Goal: Task Accomplishment & Management: Manage account settings

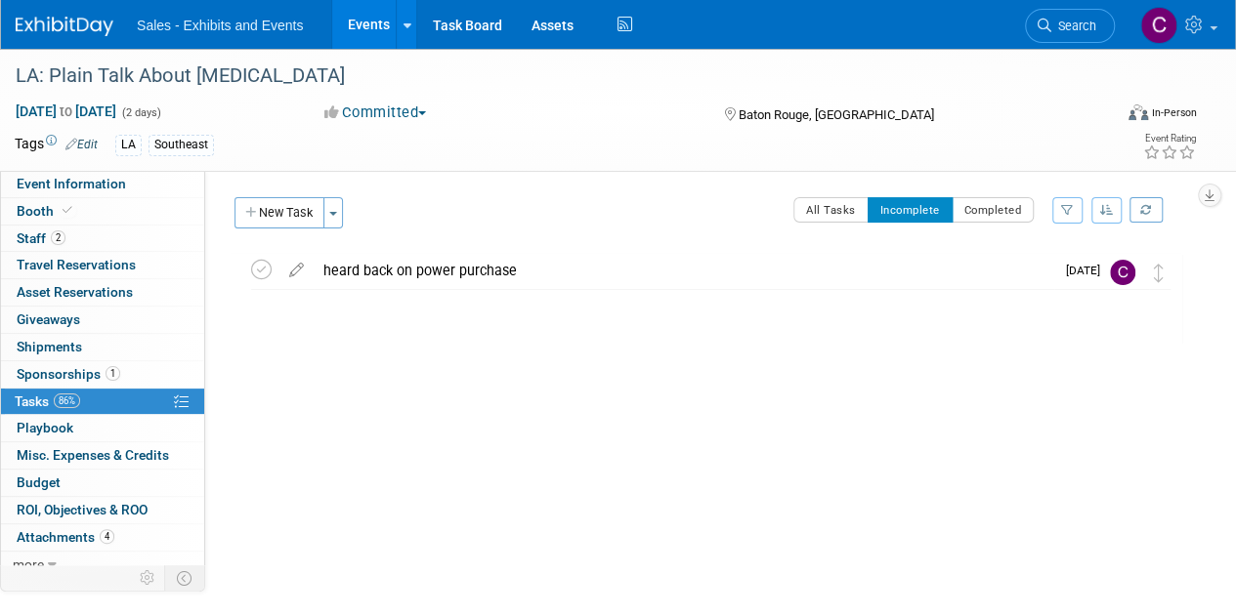
click at [378, 20] on link "Events" at bounding box center [367, 24] width 71 height 49
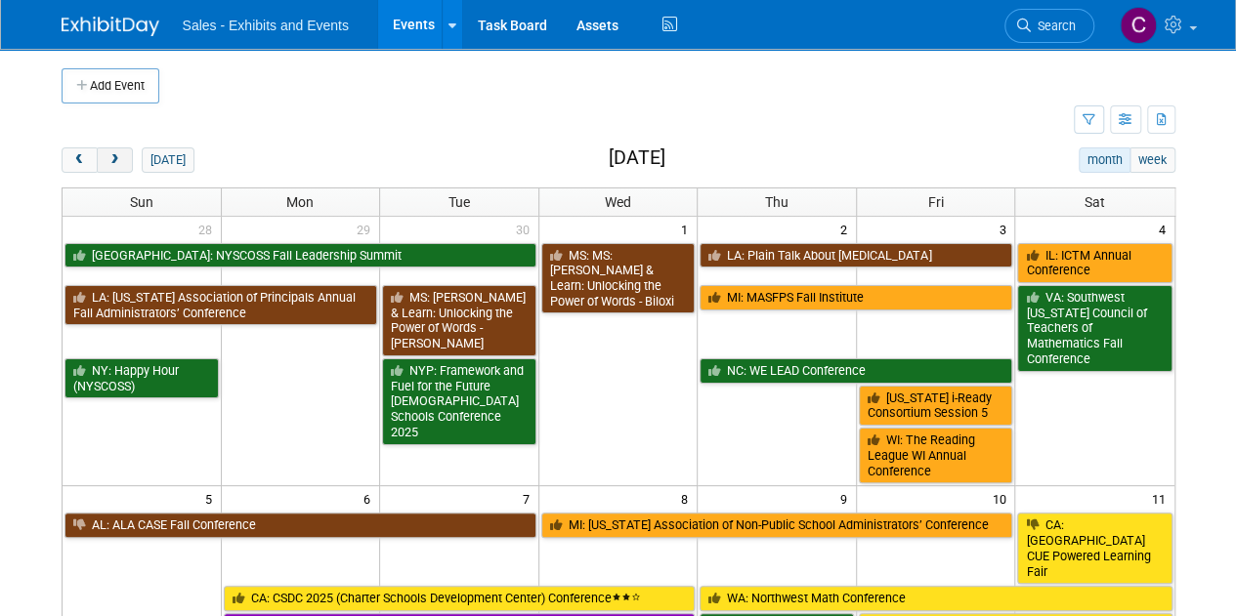
click at [115, 157] on span "next" at bounding box center [114, 160] width 15 height 13
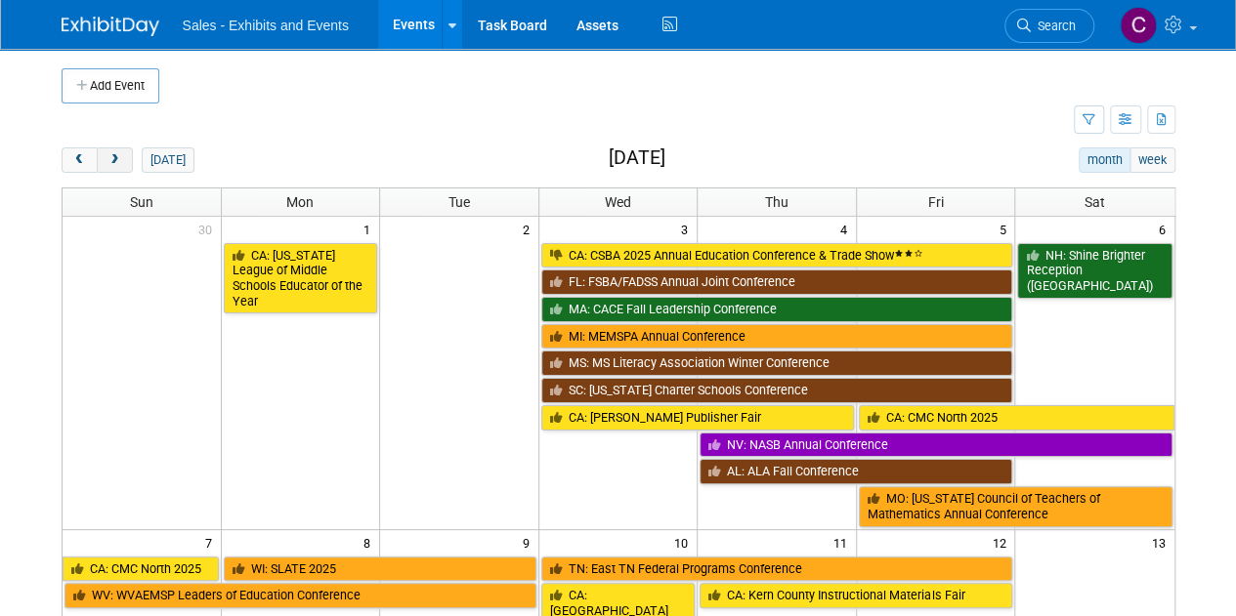
click at [115, 157] on span "next" at bounding box center [114, 160] width 15 height 13
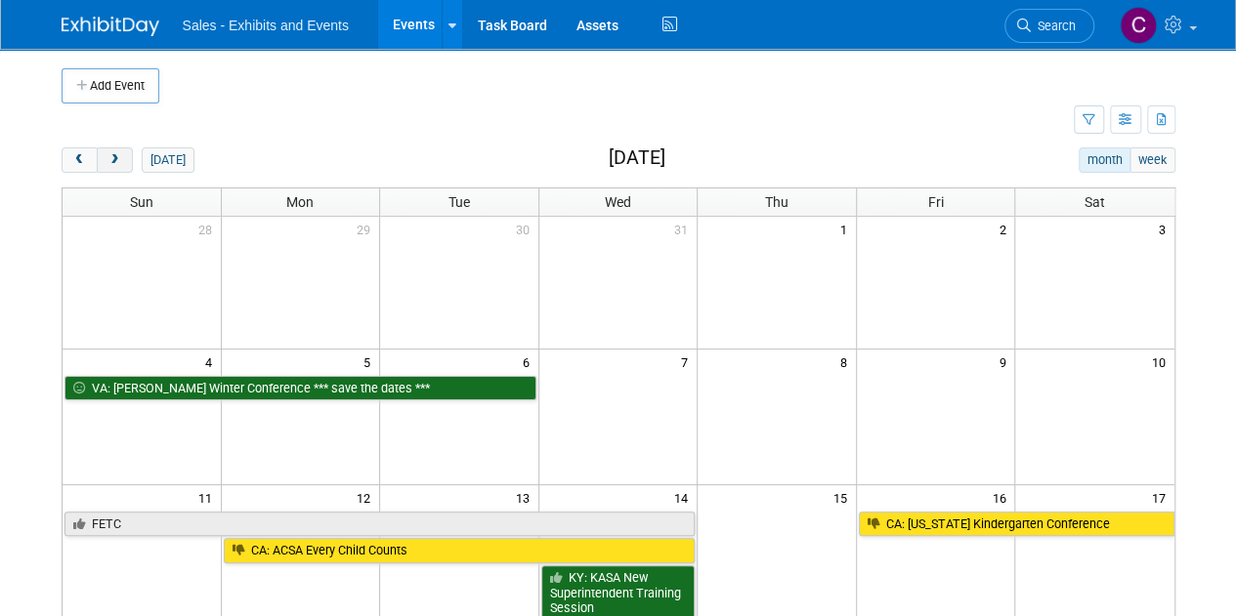
click at [115, 157] on span "next" at bounding box center [114, 160] width 15 height 13
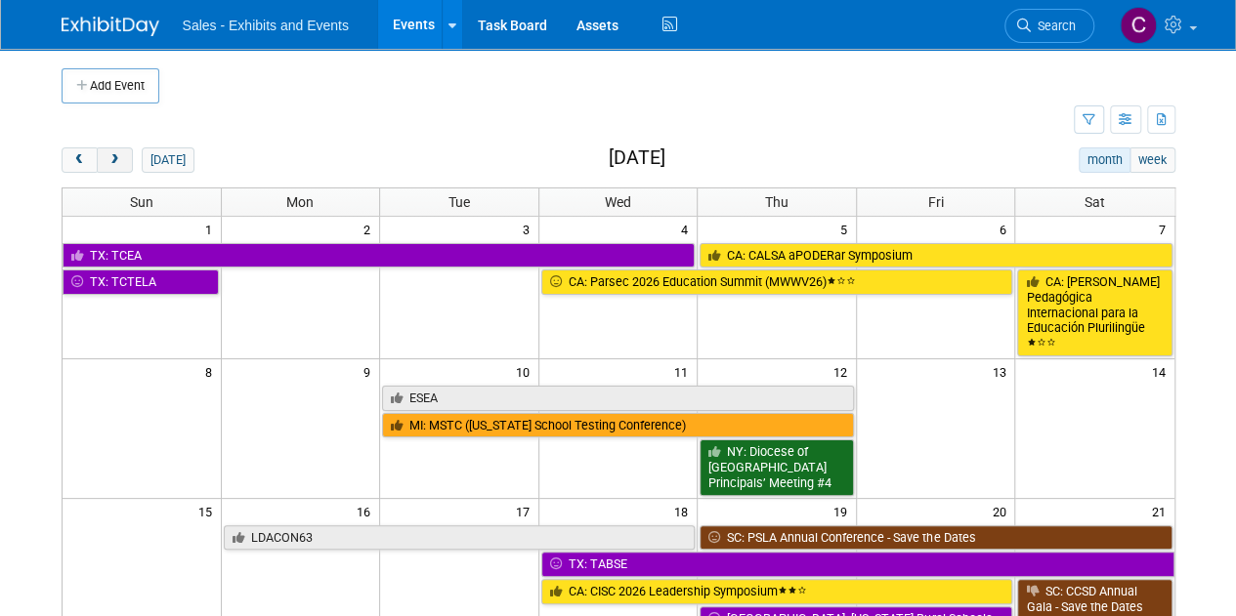
click at [115, 157] on span "next" at bounding box center [114, 160] width 15 height 13
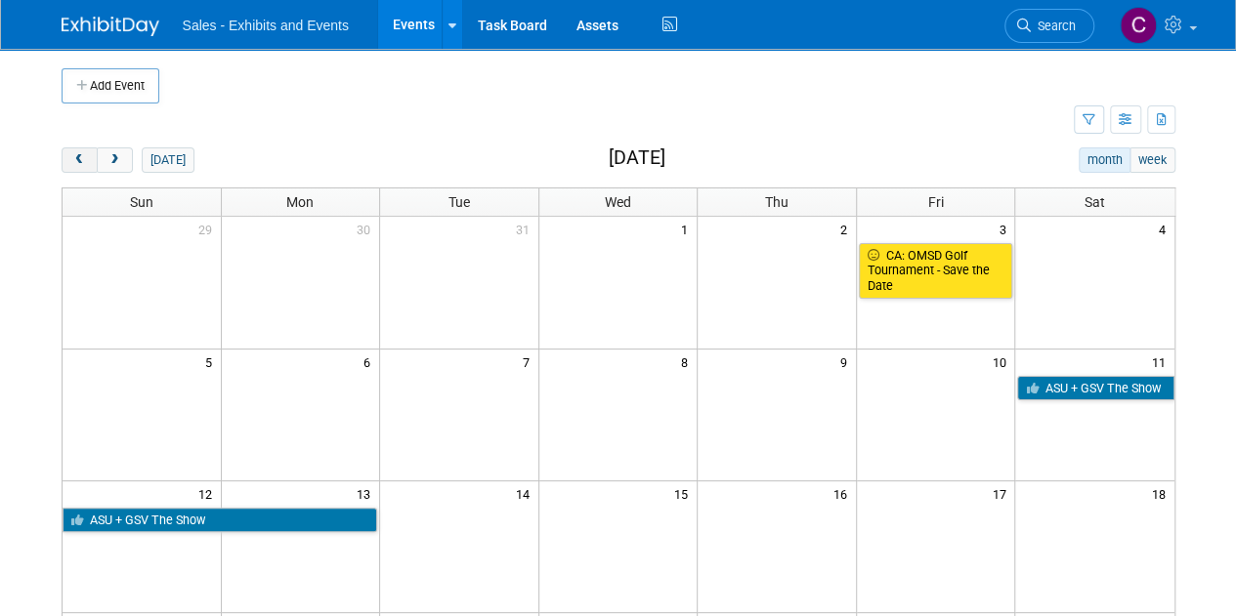
click at [75, 157] on span "prev" at bounding box center [79, 160] width 15 height 13
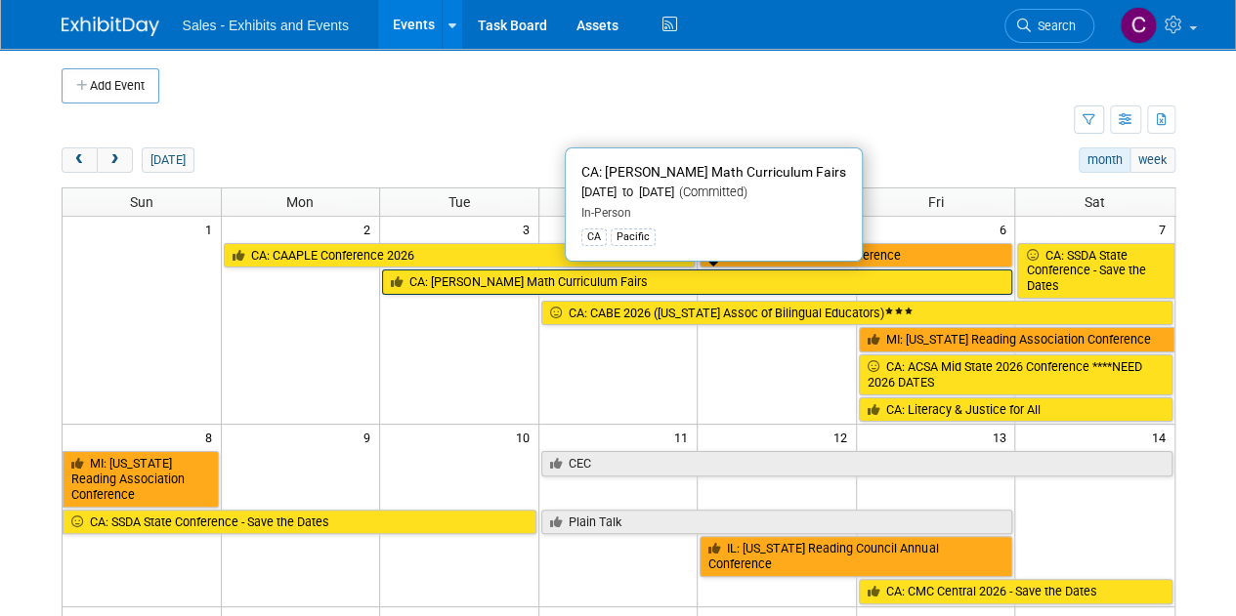
click at [489, 273] on link "CA: [PERSON_NAME] Math Curriculum Fairs" at bounding box center [697, 282] width 630 height 25
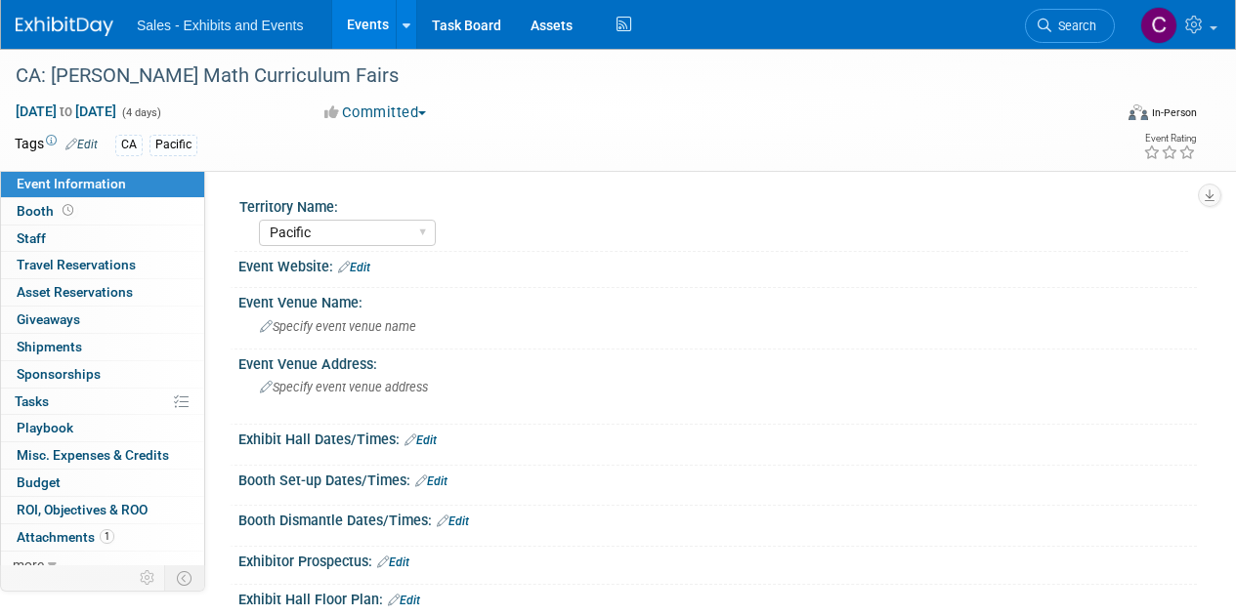
select select "Pacific"
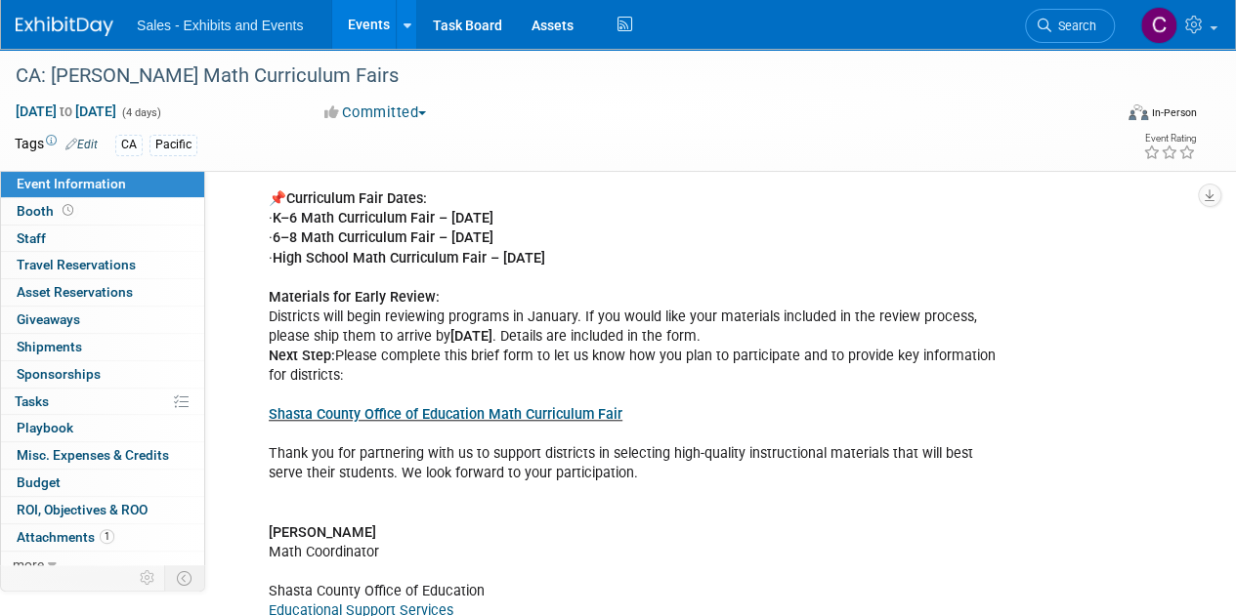
scroll to position [651, 0]
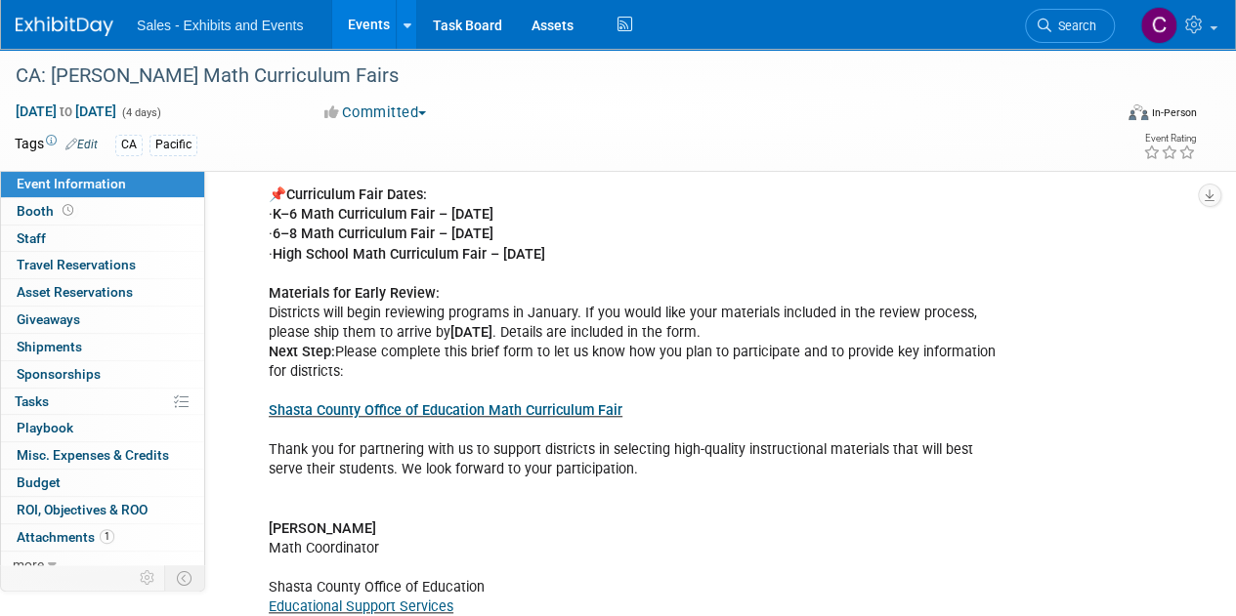
click at [407, 402] on link "Shasta County Office of Education Math Curriculum Fair" at bounding box center [446, 410] width 354 height 17
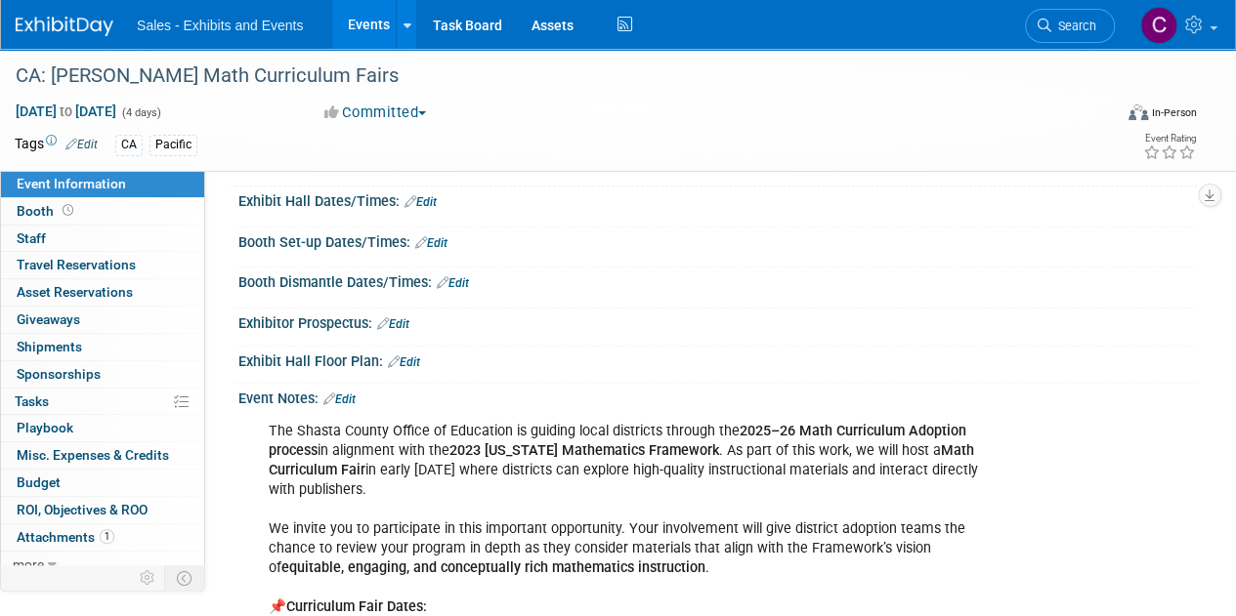
scroll to position [232, 0]
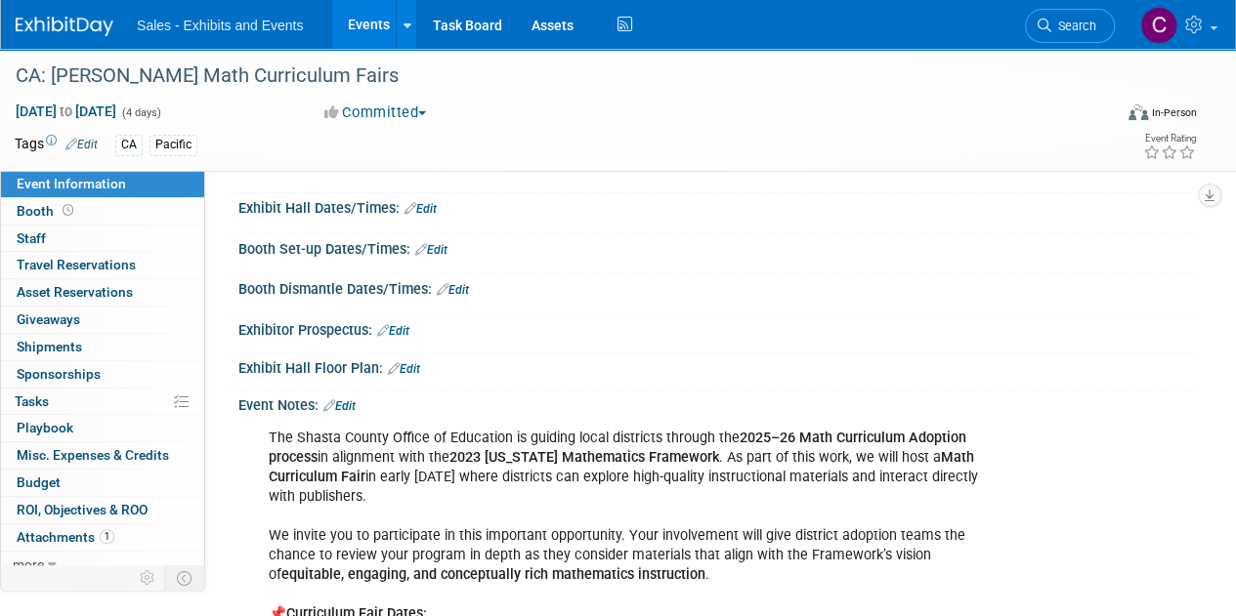
click at [354, 400] on link "Edit" at bounding box center [339, 407] width 32 height 14
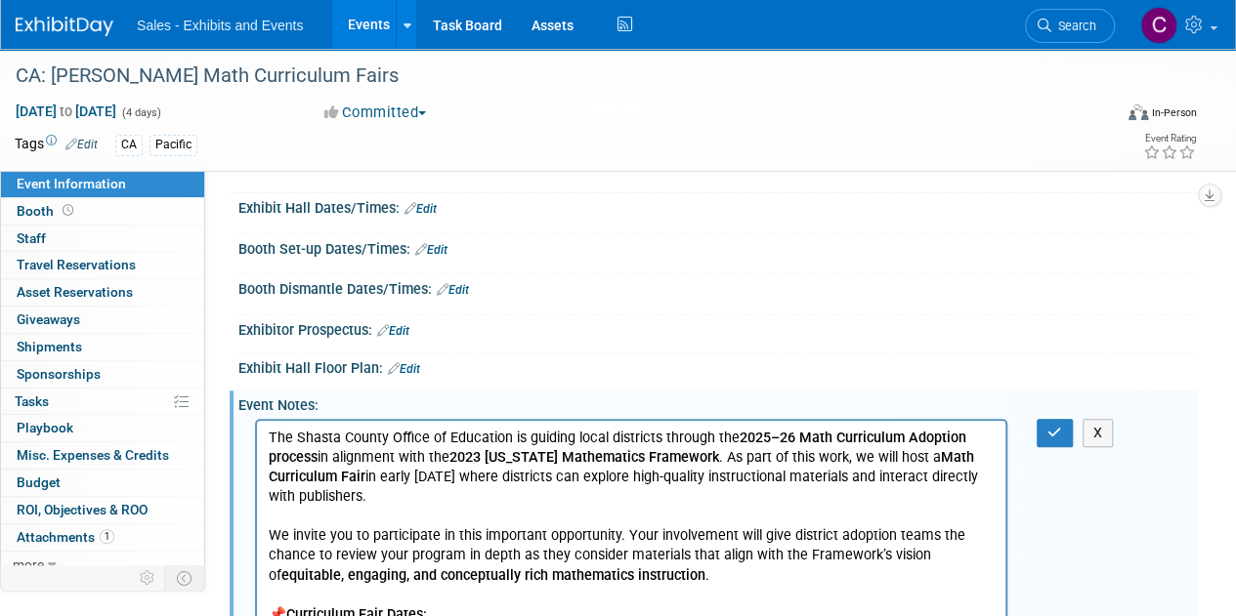
scroll to position [0, 0]
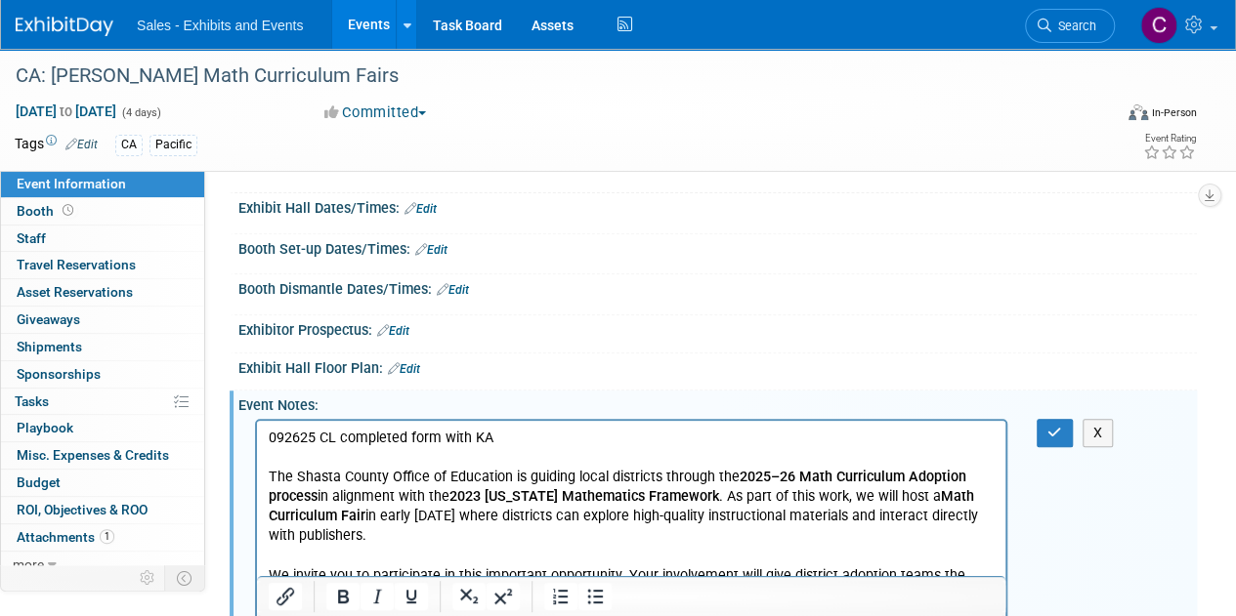
click at [408, 440] on p "092625 CL completed form with KA" at bounding box center [632, 438] width 726 height 20
click at [281, 440] on p "092625 CL completed & submitted form with KA - form did not ask regarding prese…" at bounding box center [632, 438] width 726 height 20
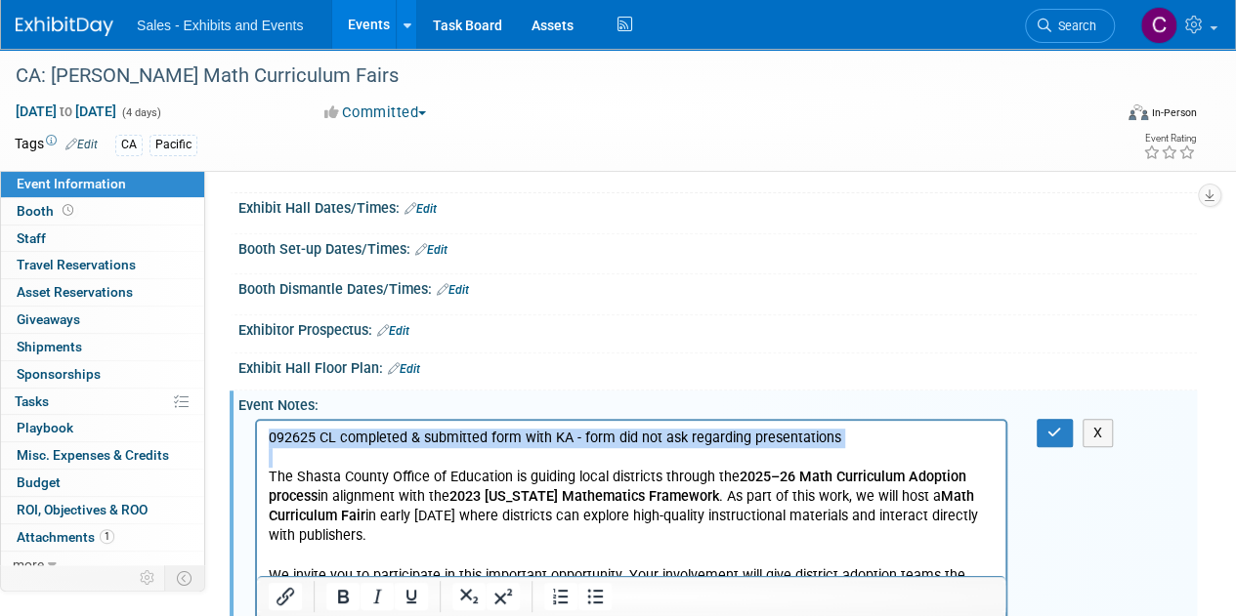
drag, startPoint x: 281, startPoint y: 440, endPoint x: 866, endPoint y: 426, distance: 585.3
click at [345, 599] on icon "Bold" at bounding box center [342, 596] width 23 height 23
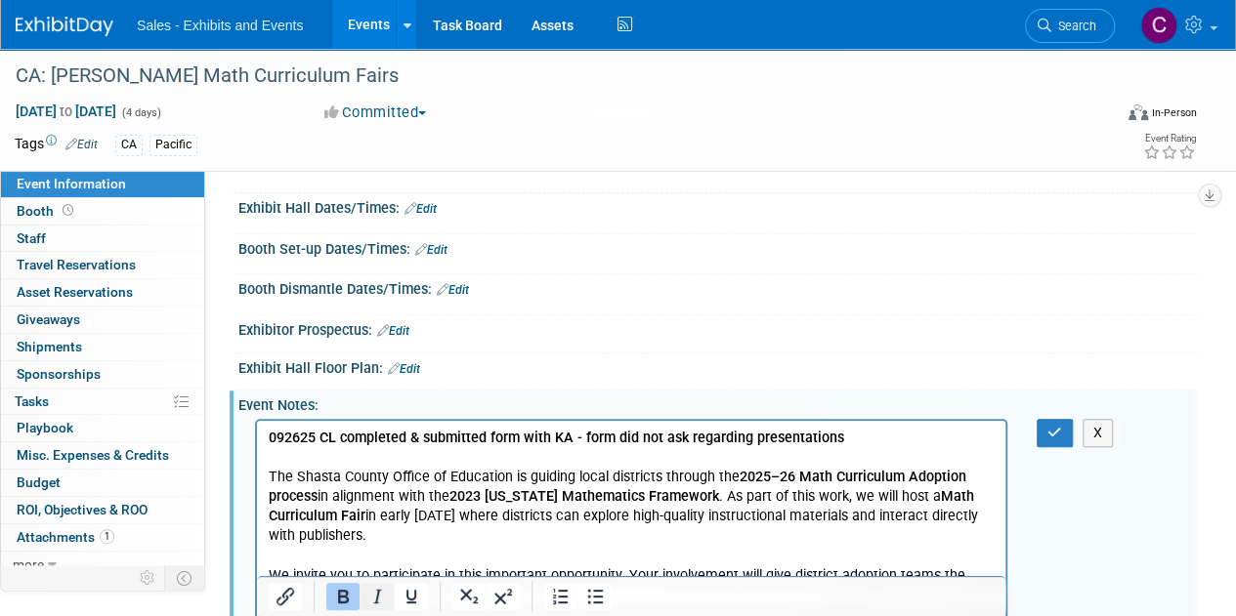
click at [376, 599] on icon "Italic" at bounding box center [377, 597] width 9 height 14
click at [1055, 435] on icon "button" at bounding box center [1054, 433] width 15 height 14
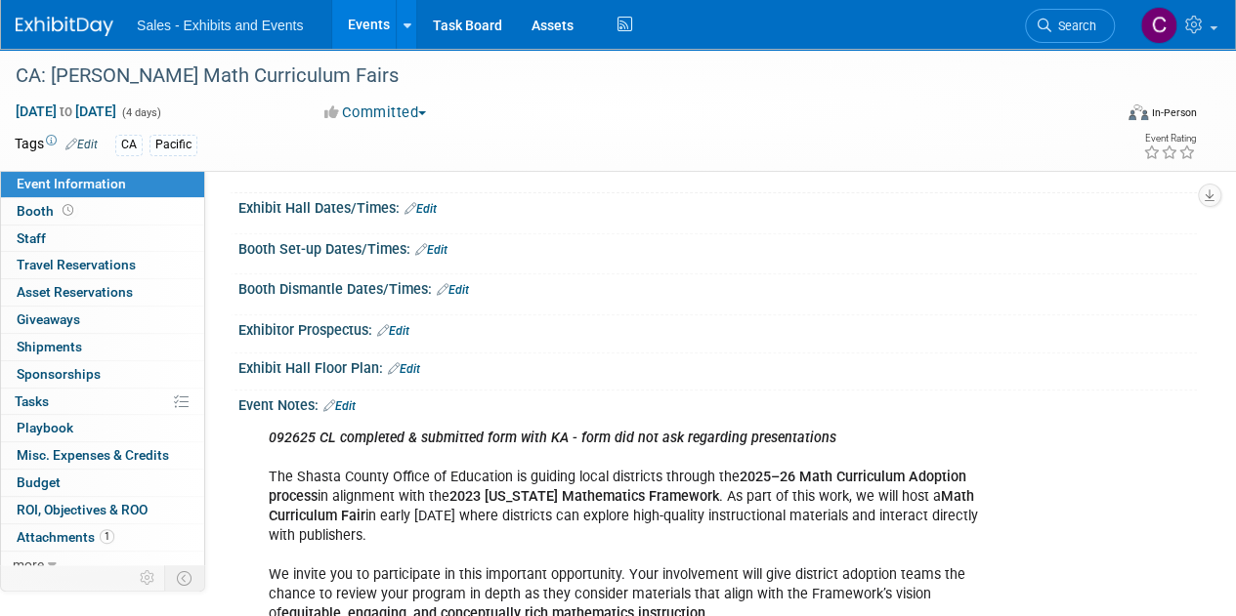
click at [343, 24] on link "Events" at bounding box center [367, 24] width 71 height 49
